Goal: Check status: Check status

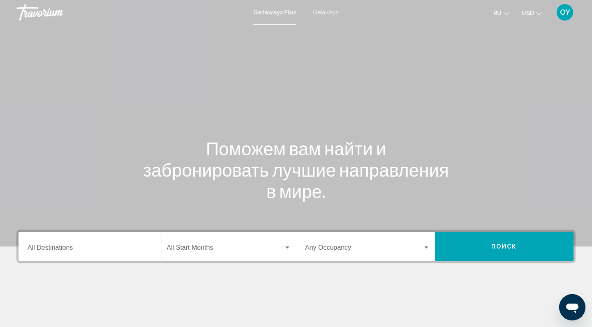
click at [492, 8] on span "OY" at bounding box center [565, 12] width 10 height 8
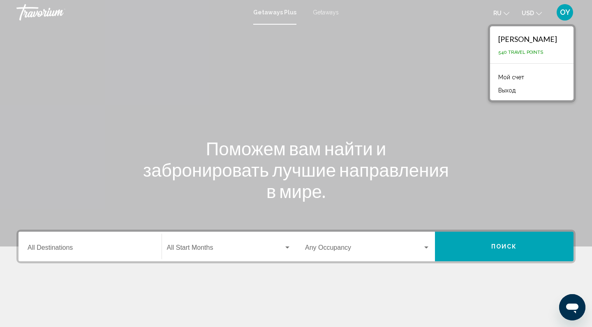
click at [492, 74] on link "Мой счет" at bounding box center [511, 77] width 34 height 11
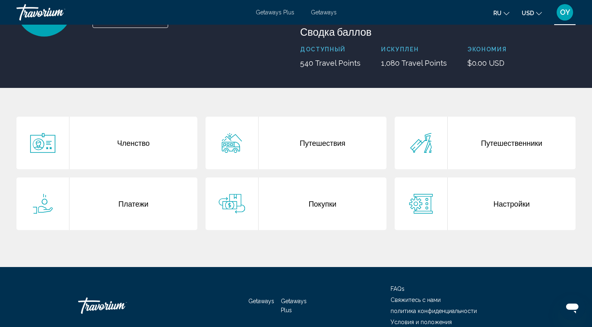
scroll to position [95, 0]
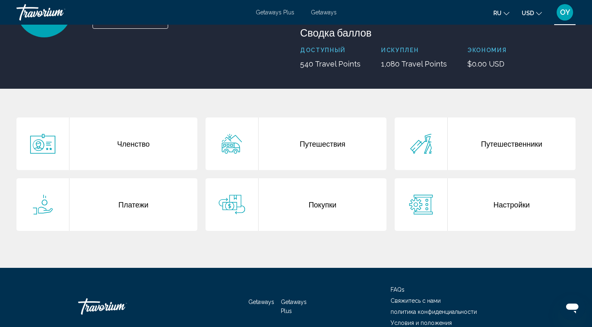
click at [312, 143] on div "Путешествия" at bounding box center [323, 144] width 128 height 53
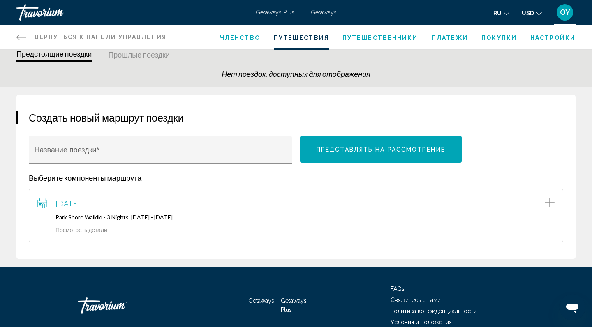
scroll to position [30, 0]
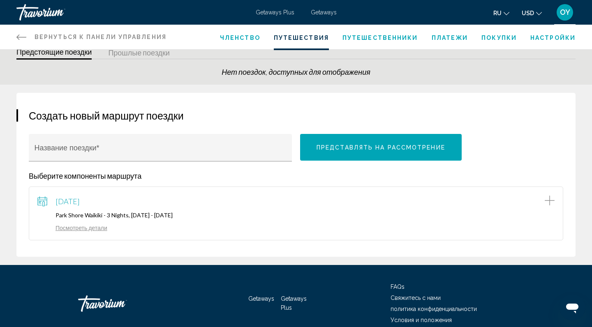
click at [86, 229] on link "Посмотреть детали" at bounding box center [72, 227] width 70 height 7
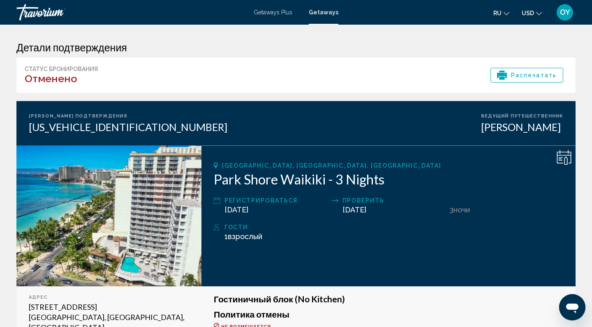
click at [492, 14] on span "OY" at bounding box center [565, 12] width 10 height 8
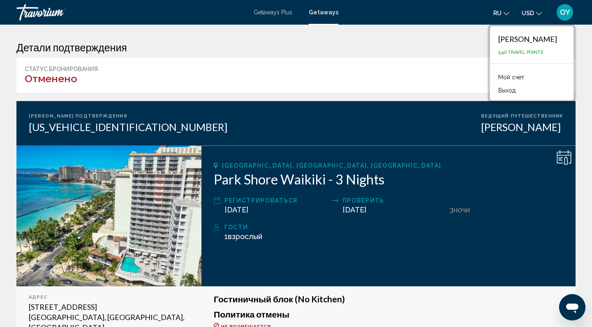
click at [492, 91] on button "Выход" at bounding box center [506, 90] width 25 height 11
